Goal: Information Seeking & Learning: Learn about a topic

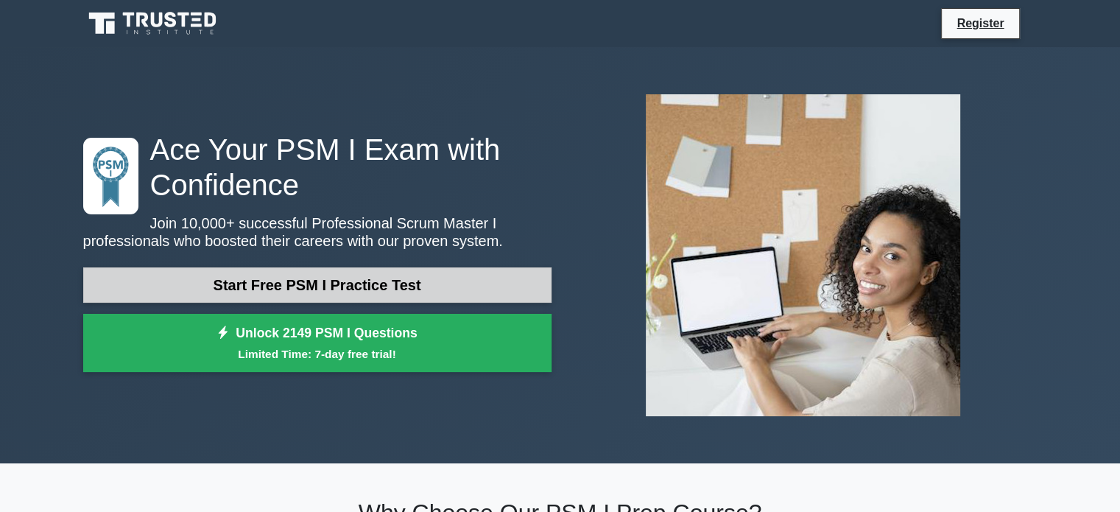
click at [448, 286] on link "Start Free PSM I Practice Test" at bounding box center [317, 284] width 468 height 35
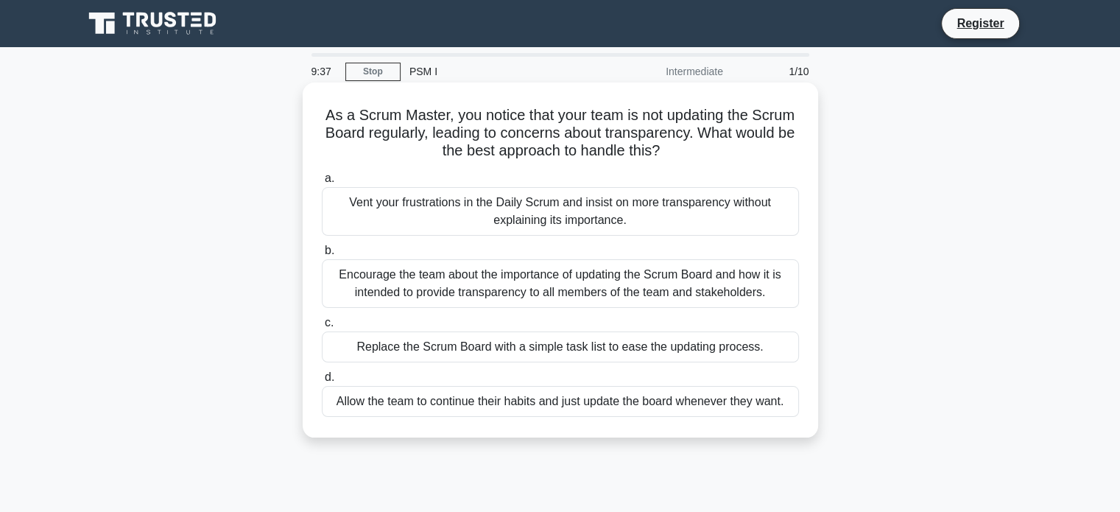
click at [648, 288] on div "Encourage the team about the importance of updating the Scrum Board and how it …" at bounding box center [560, 283] width 477 height 49
click at [322, 255] on input "b. Encourage the team about the importance of updating the Scrum Board and how …" at bounding box center [322, 251] width 0 height 10
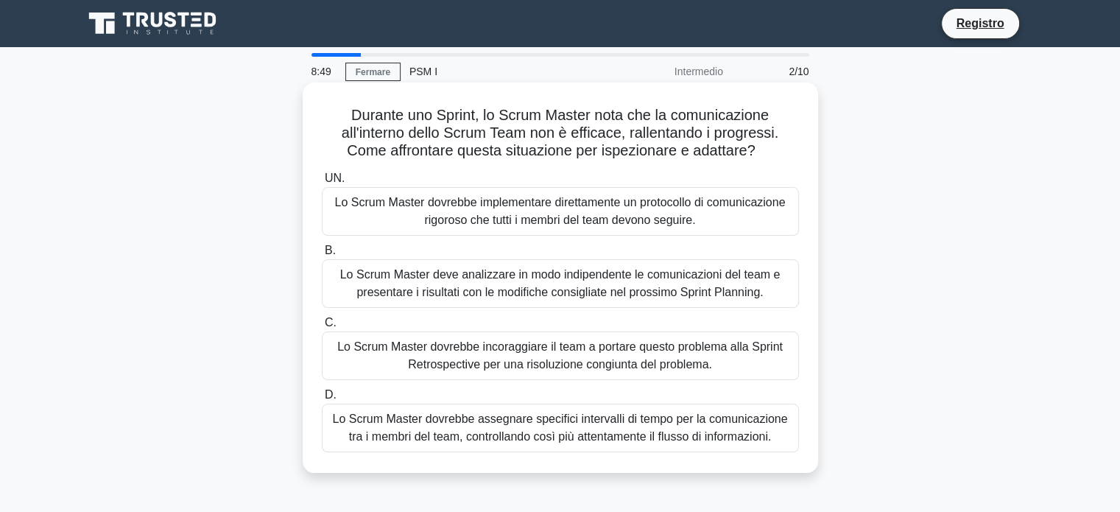
click at [559, 301] on font "Lo Scrum Master deve analizzare in modo indipendente le comunicazioni del team …" at bounding box center [560, 283] width 464 height 35
click at [322, 255] on input "B. Lo Scrum Master deve analizzare in modo indipendente le comunicazioni del te…" at bounding box center [322, 251] width 0 height 10
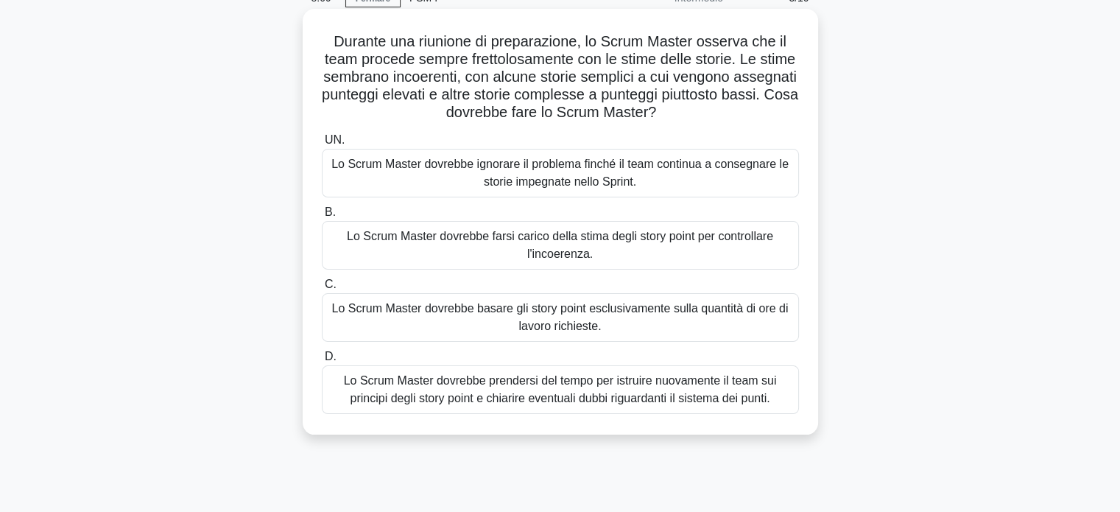
scroll to position [73, 0]
click at [639, 239] on font "Lo Scrum Master dovrebbe farsi carico della stima degli story point per control…" at bounding box center [560, 245] width 426 height 30
click at [322, 218] on input "B. Lo Scrum Master dovrebbe farsi carico della stima degli story point per cont…" at bounding box center [322, 213] width 0 height 10
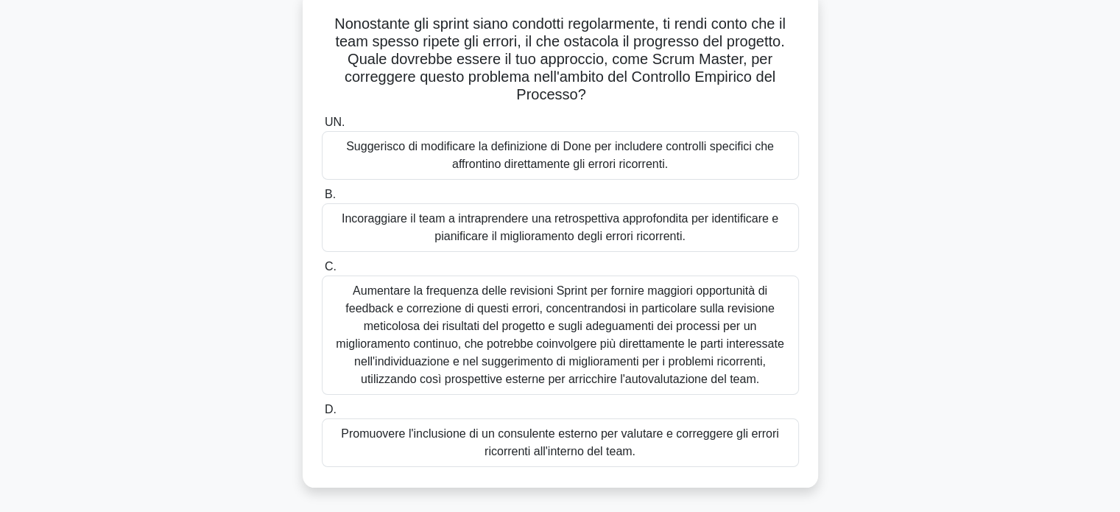
scroll to position [109, 0]
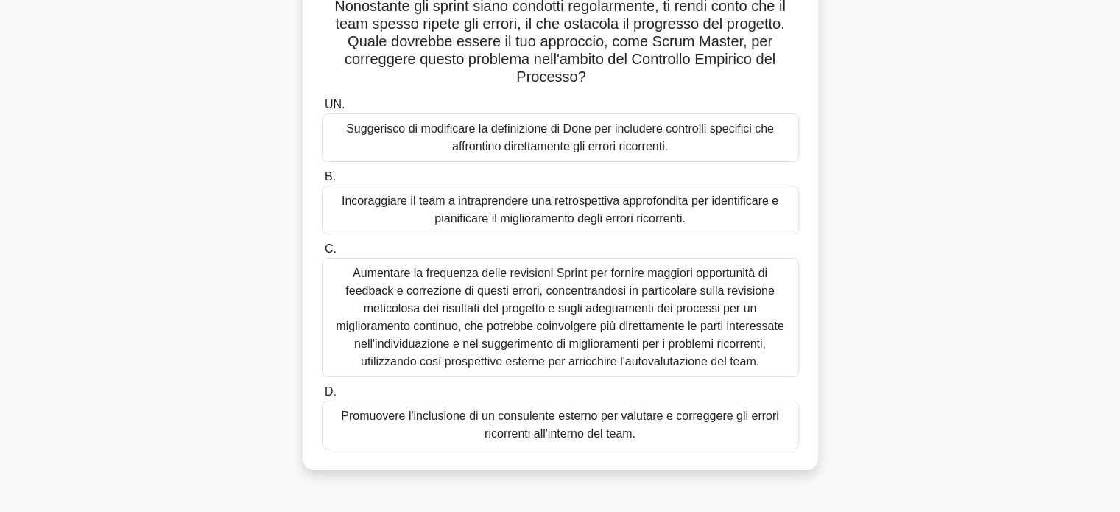
click at [600, 216] on font "Incoraggiare il team a intraprendere una retrospettiva approfondita per identif…" at bounding box center [560, 209] width 437 height 30
click at [322, 182] on input "B. Incoraggiare il team a intraprendere una retrospettiva approfondita per iden…" at bounding box center [322, 177] width 0 height 10
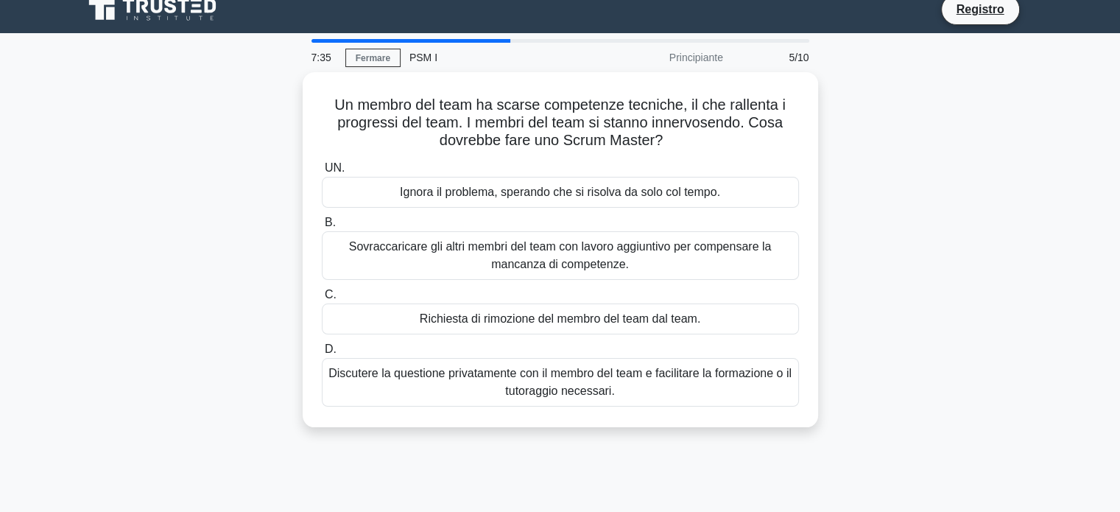
scroll to position [0, 0]
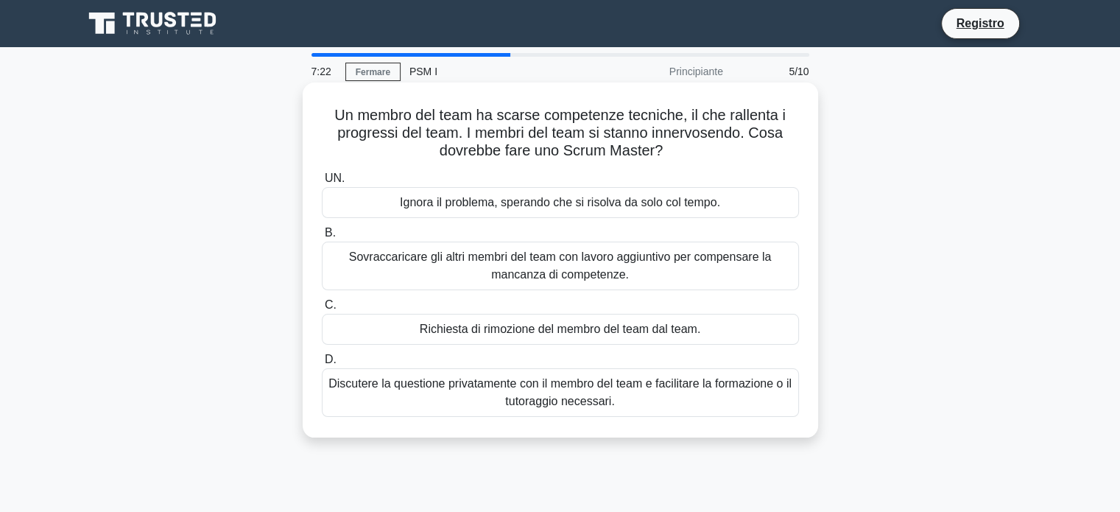
click at [554, 388] on font "Discutere la questione privatamente con il membro del team e facilitare la form…" at bounding box center [559, 392] width 463 height 30
click at [322, 364] on input "D. Discutere la questione privatamente con il membro del team e facilitare la f…" at bounding box center [322, 360] width 0 height 10
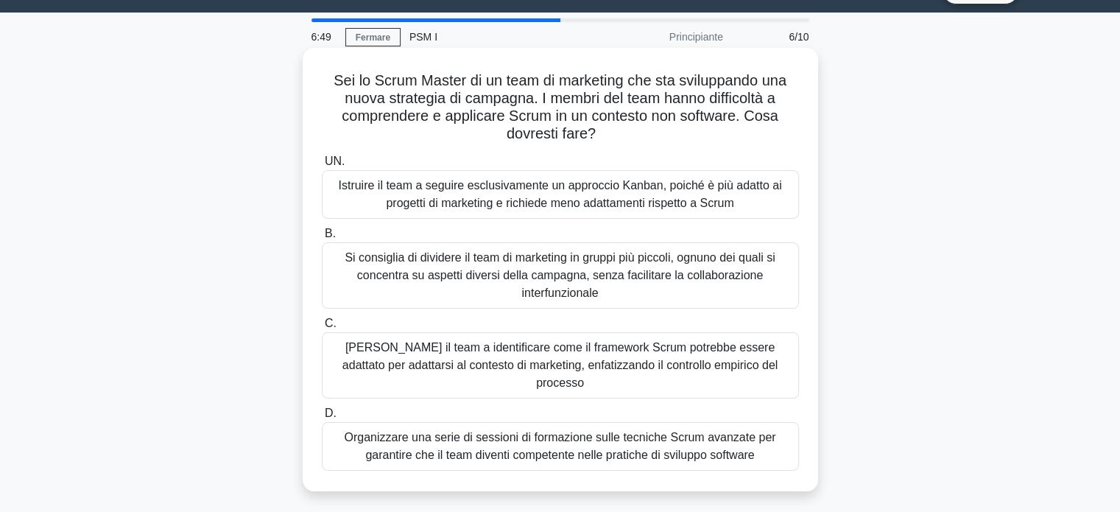
scroll to position [105, 0]
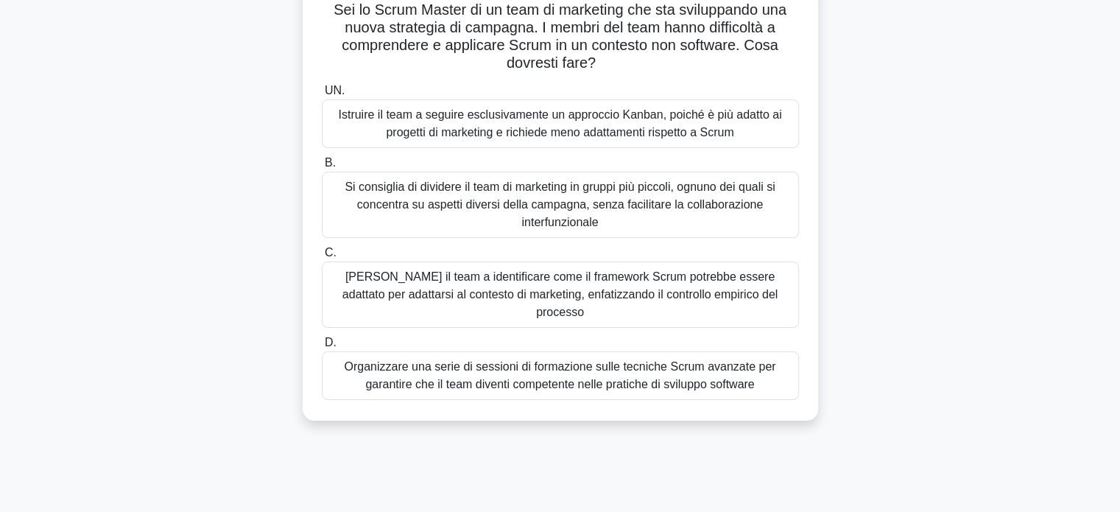
click at [537, 284] on font "[PERSON_NAME] il team a identificare come il framework Scrum potrebbe essere ad…" at bounding box center [559, 294] width 435 height 48
click at [322, 258] on input "C. Aiutare il team a identificare come il framework Scrum potrebbe essere adatt…" at bounding box center [322, 253] width 0 height 10
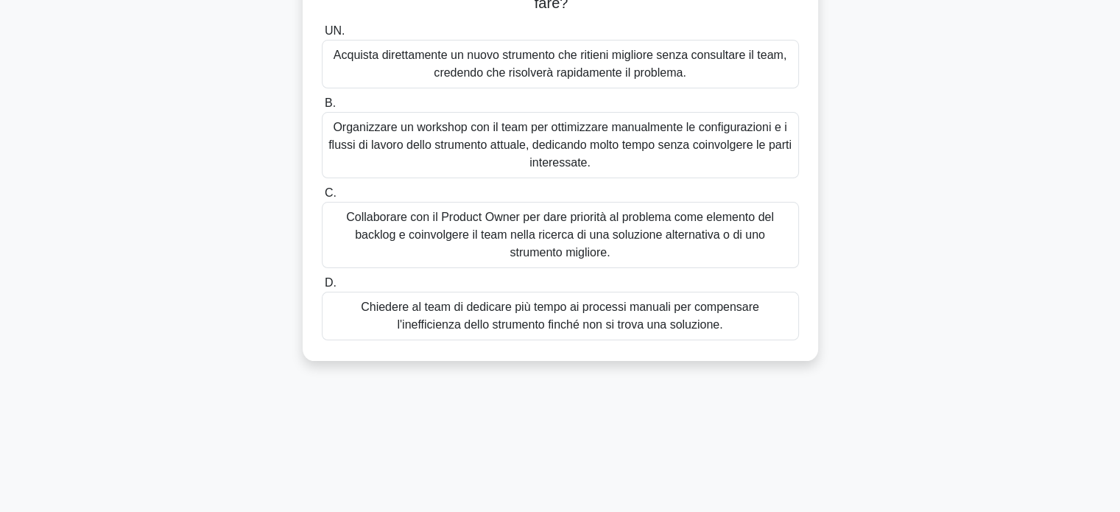
scroll to position [162, 0]
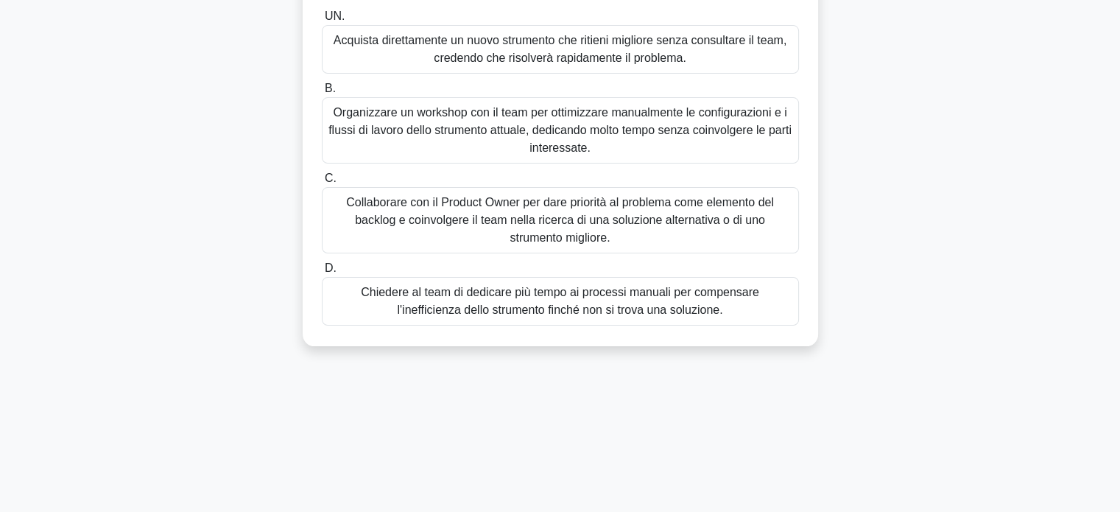
click at [481, 226] on font "Collaborare con il Product Owner per dare priorità al problema come elemento de…" at bounding box center [560, 220] width 428 height 48
click at [322, 183] on input "C. Collaborare con il Product Owner per dare priorità al problema come elemento…" at bounding box center [322, 179] width 0 height 10
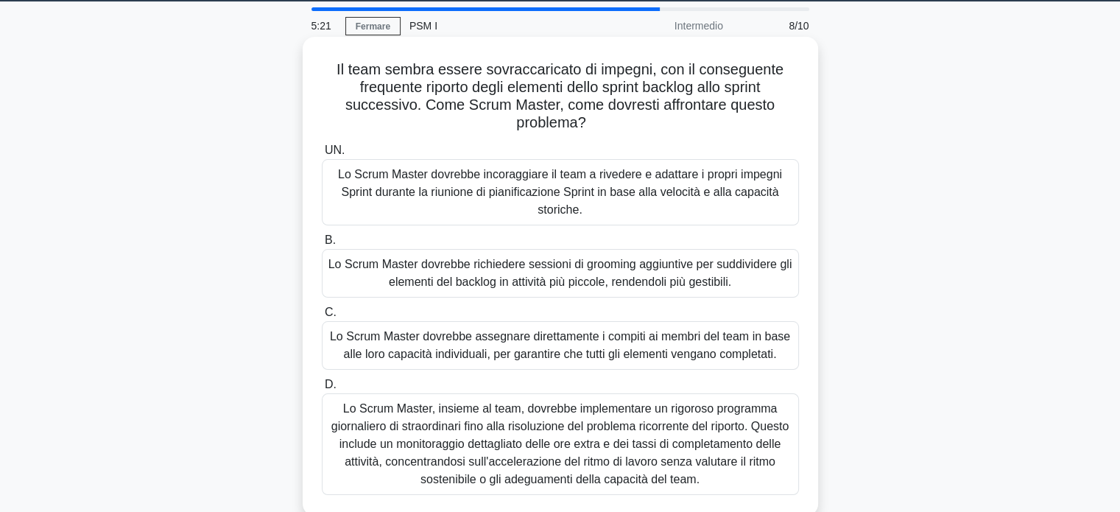
scroll to position [44, 0]
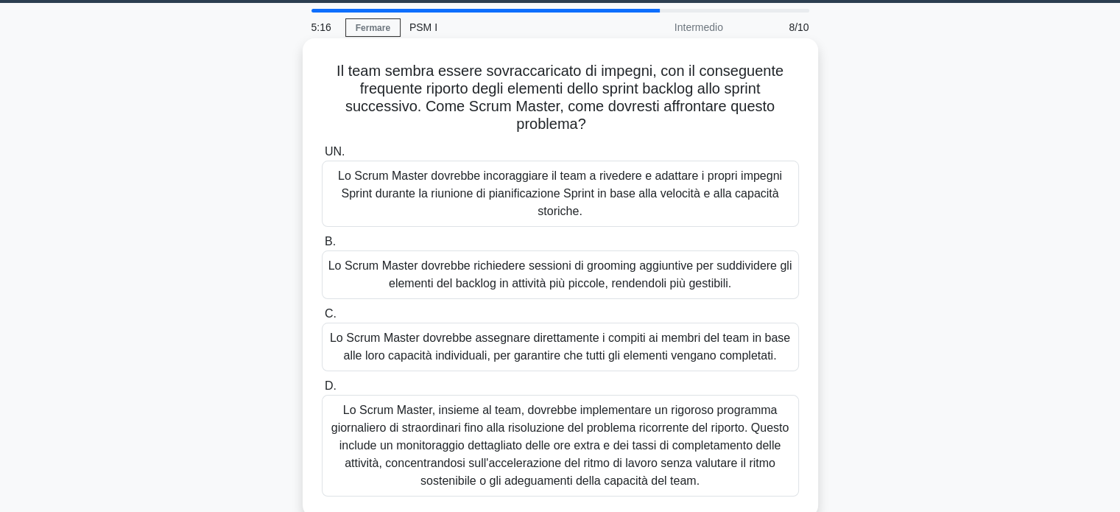
click at [562, 288] on font "Lo Scrum Master dovrebbe richiedere sessioni di grooming aggiuntive per suddivi…" at bounding box center [560, 274] width 464 height 30
click at [322, 247] on input "B. Lo Scrum Master dovrebbe richiedere sessioni di grooming aggiuntive per sudd…" at bounding box center [322, 242] width 0 height 10
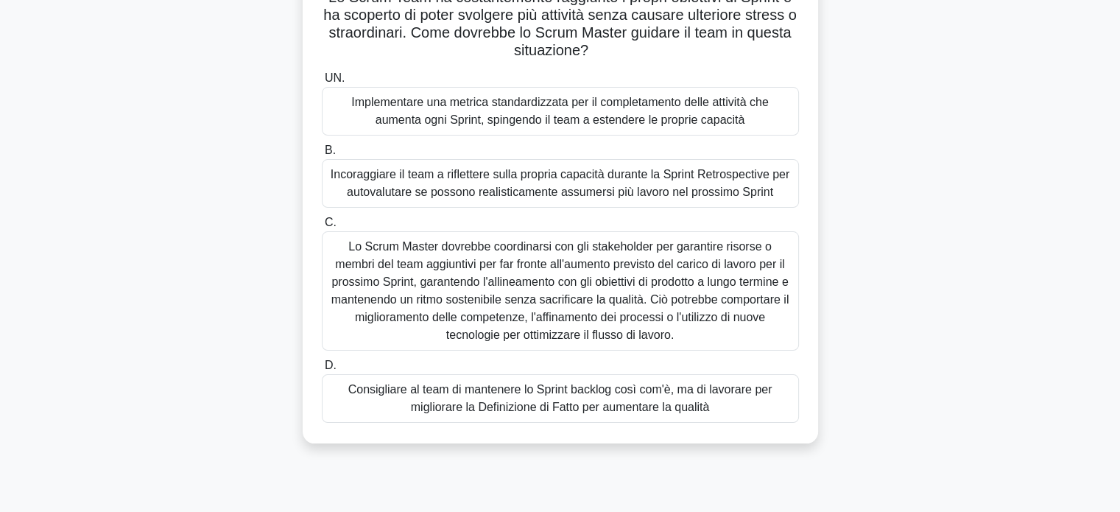
scroll to position [127, 0]
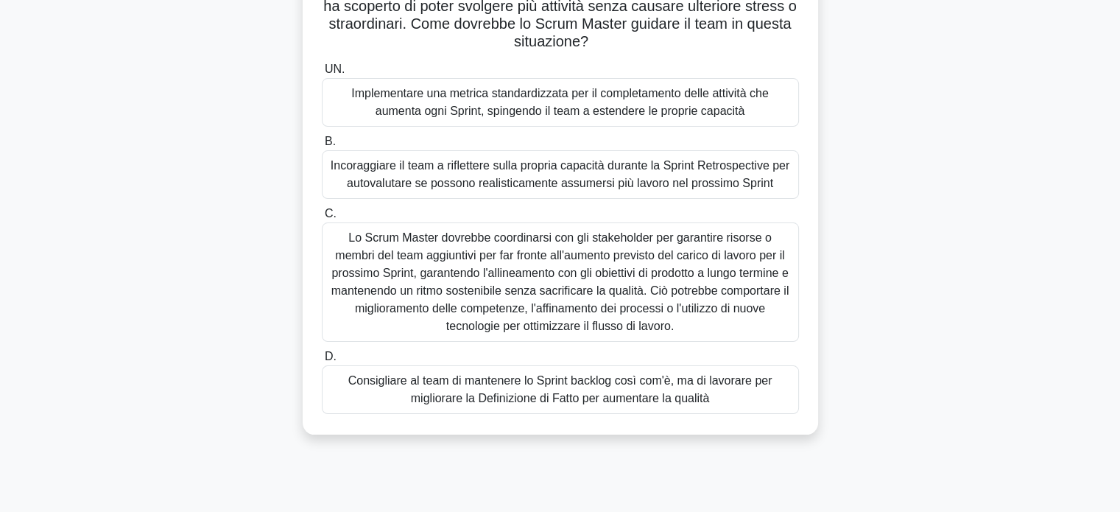
click at [543, 319] on font "Lo Scrum Master dovrebbe coordinarsi con gli stakeholder per garantire risorse …" at bounding box center [560, 281] width 458 height 101
click at [322, 219] on input "C. Lo Scrum Master dovrebbe coordinarsi con gli stakeholder per garantire risor…" at bounding box center [322, 214] width 0 height 10
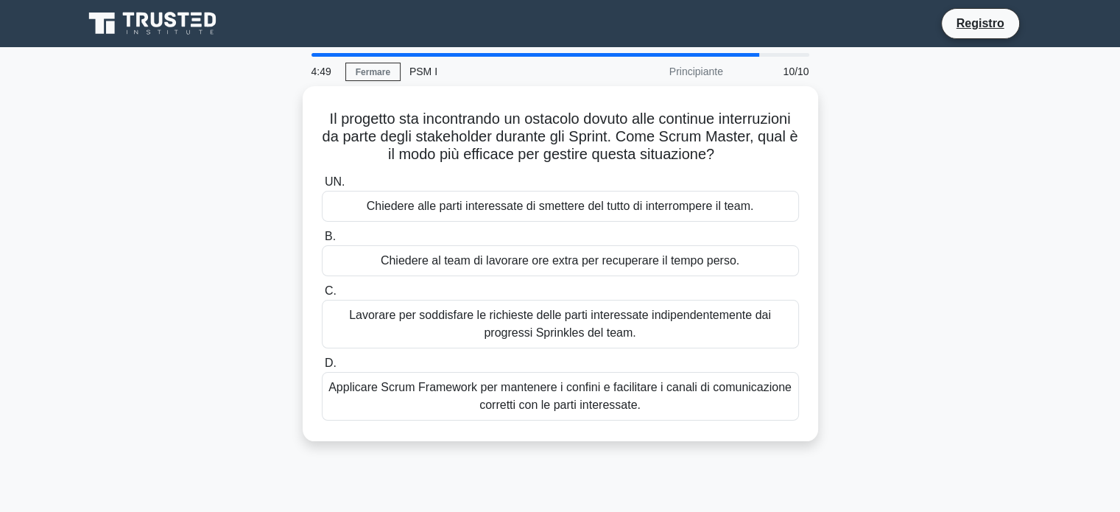
scroll to position [0, 0]
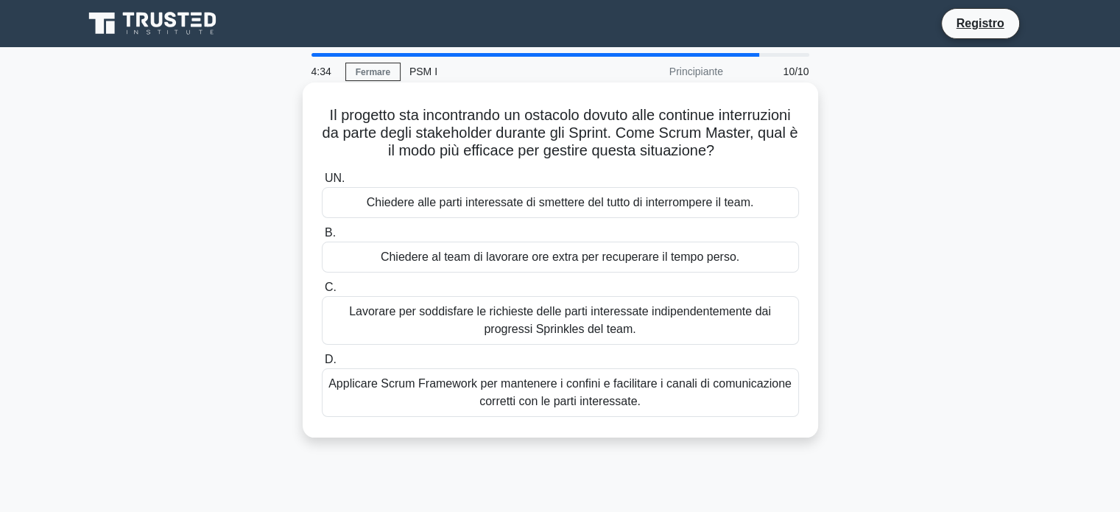
click at [579, 400] on font "Applicare Scrum Framework per mantenere i confini e facilitare i canali di comu…" at bounding box center [559, 392] width 463 height 30
click at [322, 364] on input "D. Applicare Scrum Framework per mantenere i confini e facilitare i canali di c…" at bounding box center [322, 360] width 0 height 10
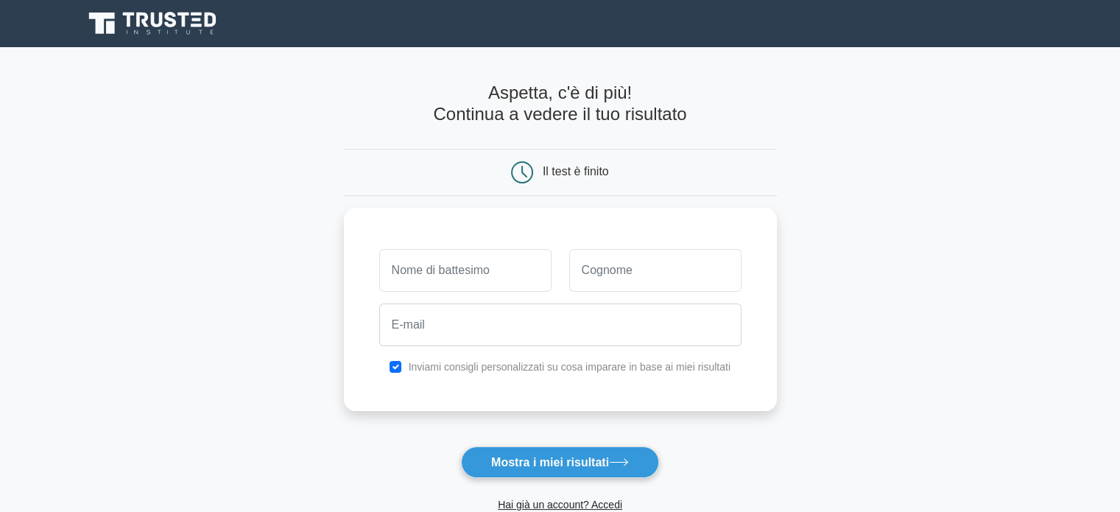
click at [579, 400] on div "Inviami consigli personalizzati su cosa imparare in base ai miei risultati" at bounding box center [560, 309] width 433 height 203
click at [495, 261] on input "text" at bounding box center [465, 266] width 172 height 43
click at [590, 451] on button "Mostra i miei risultati" at bounding box center [560, 462] width 198 height 32
type input "o"
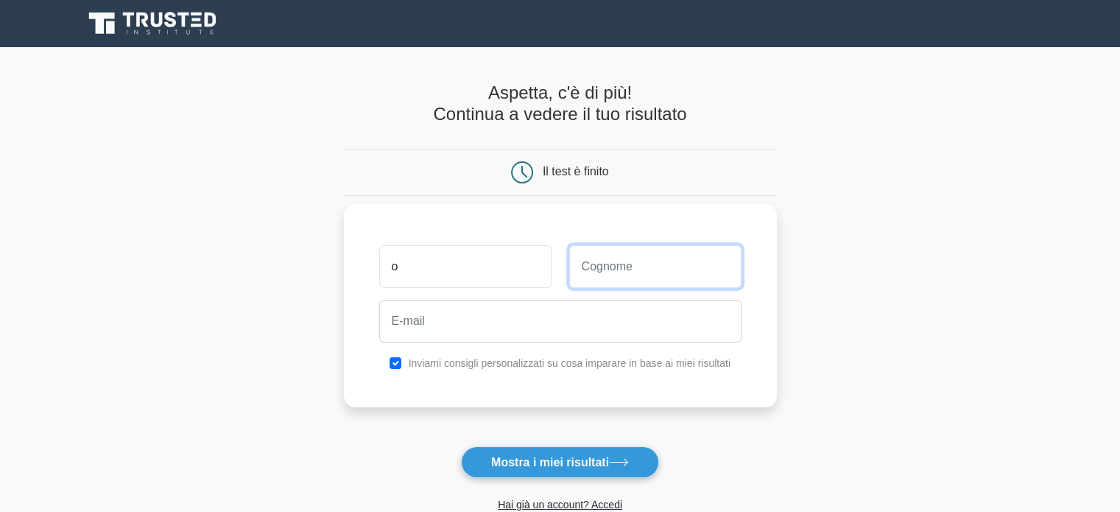
click at [633, 273] on input "text" at bounding box center [655, 266] width 172 height 43
type input "j"
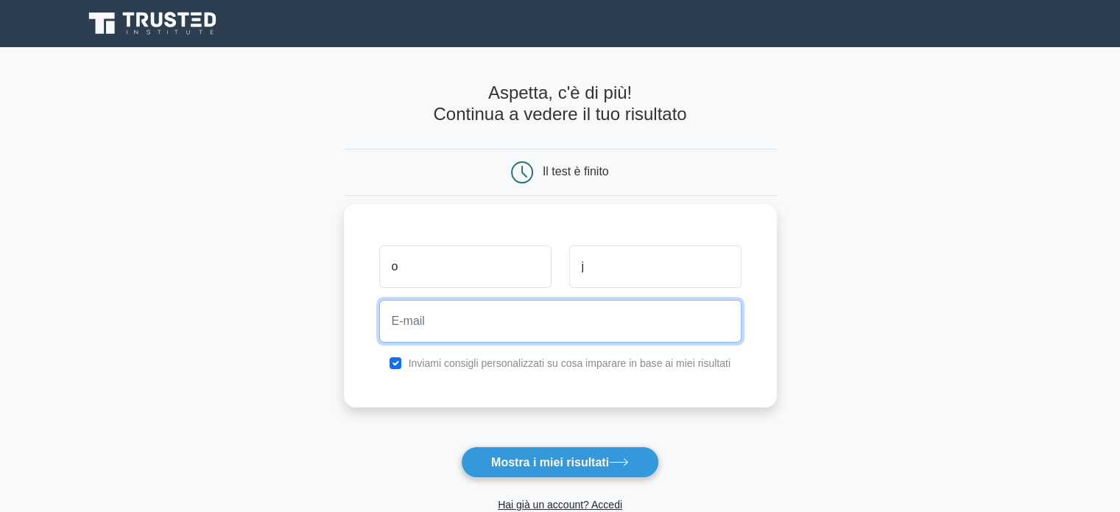
click at [526, 317] on input "email" at bounding box center [560, 321] width 362 height 43
click at [526, 317] on input "g" at bounding box center [560, 321] width 362 height 43
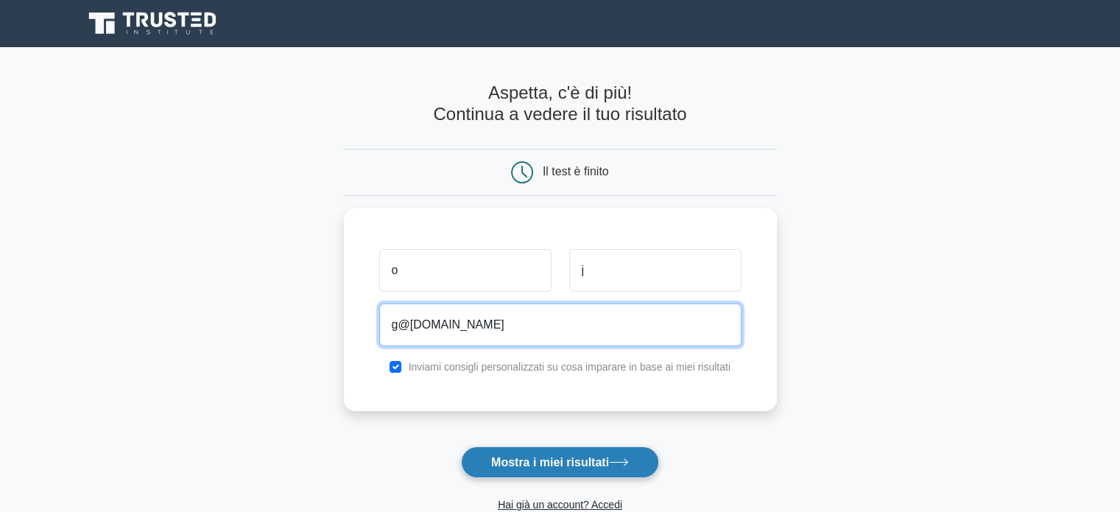
type input "g@e.it"
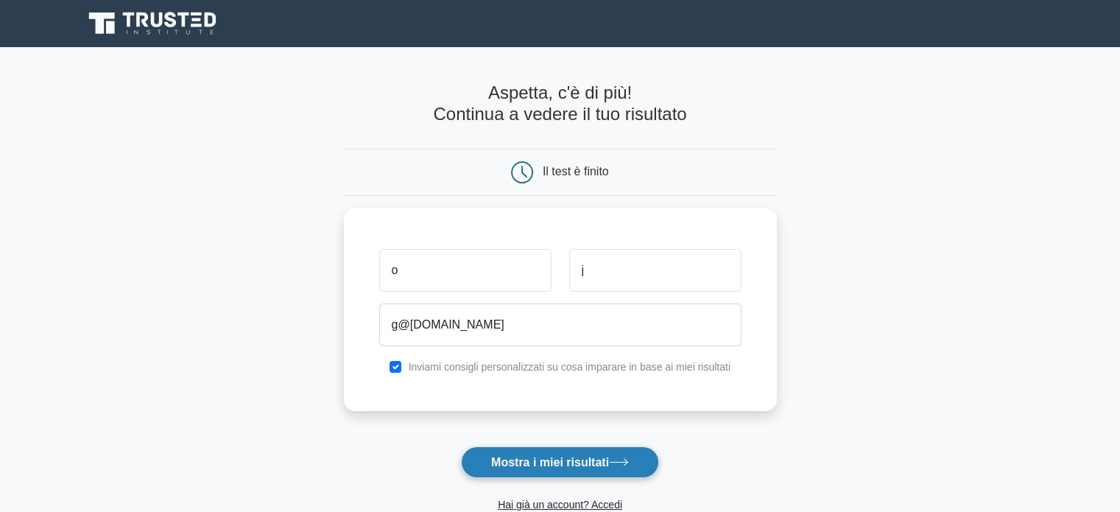
click at [546, 459] on font "Mostra i miei risultati" at bounding box center [550, 462] width 118 height 13
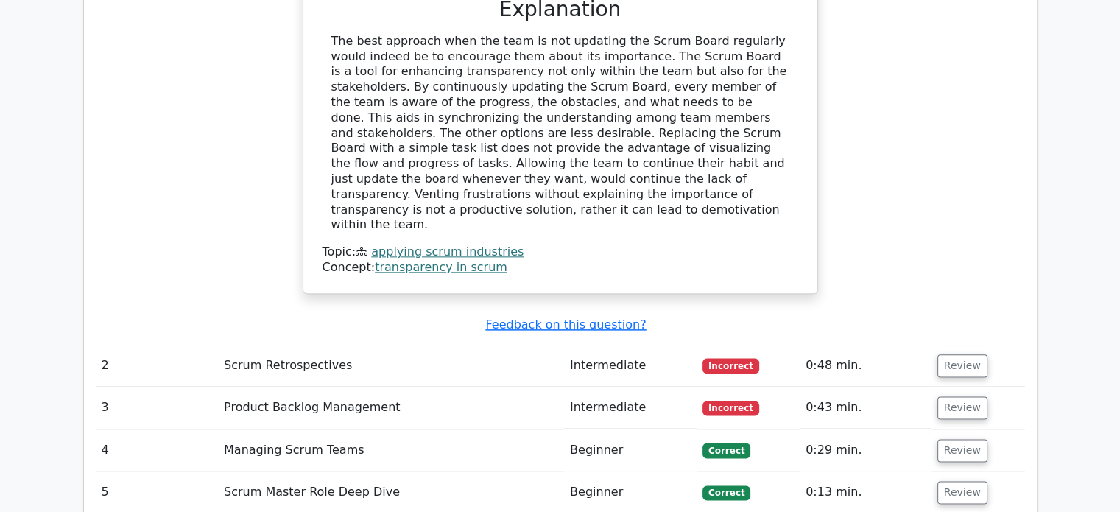
scroll to position [1786, 0]
